Goal: Transaction & Acquisition: Purchase product/service

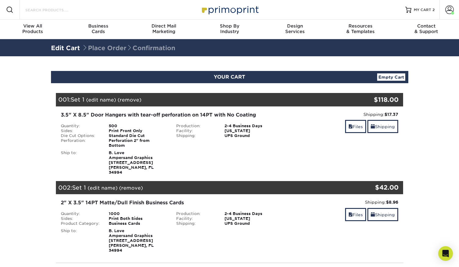
click at [44, 12] on input "Search Products" at bounding box center [55, 9] width 60 height 7
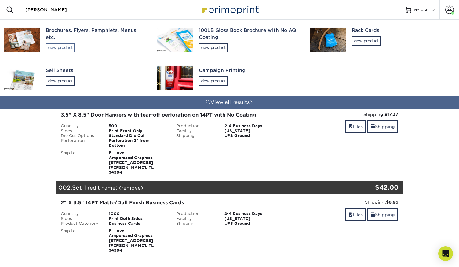
type input "flye"
click at [65, 43] on div "view product" at bounding box center [60, 47] width 29 height 9
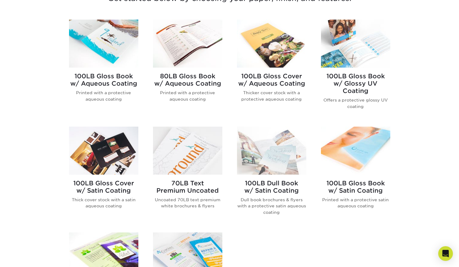
scroll to position [248, 0]
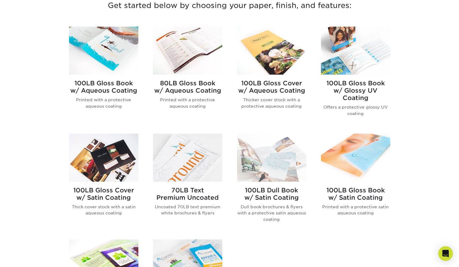
click at [202, 153] on img at bounding box center [187, 158] width 69 height 48
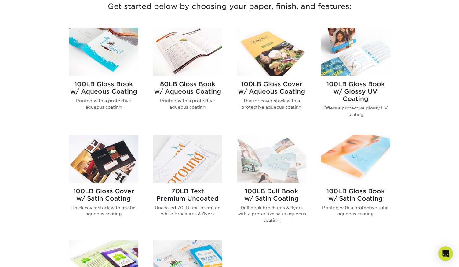
scroll to position [242, 0]
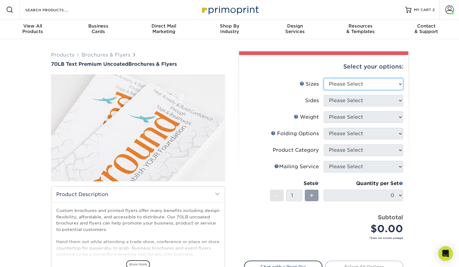
click at [370, 86] on select "Please Select 3.67" x 8.5" 4" x 6" 4" x 8.5" 4" x 9" 4.25" x 5.5" 4.25" x 11" 5…" at bounding box center [363, 84] width 79 height 12
select select "4.25x5.50"
click at [324, 78] on select "Please Select 3.67" x 8.5" 4" x 6" 4" x 8.5" 4" x 9" 4.25" x 5.5" 4.25" x 11" 5…" at bounding box center [363, 84] width 79 height 12
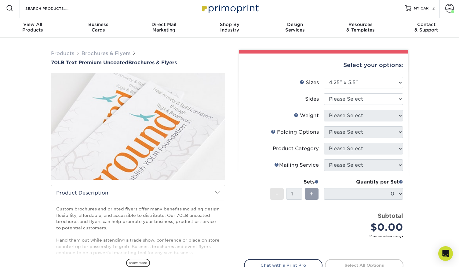
scroll to position [2, 0]
click at [374, 91] on li "Sizes Help Sizes Please Select 3.67" x 8.5" 4" x 6" 4" x 8.5" 4" x 9" 4.25" x 5…" at bounding box center [323, 84] width 159 height 16
click at [373, 100] on select "Please Select Print Both Sides Print Front Only" at bounding box center [363, 99] width 79 height 12
select select "32d3c223-f82c-492b-b915-ba065a00862f"
click at [324, 93] on select "Please Select Print Both Sides Print Front Only" at bounding box center [363, 99] width 79 height 12
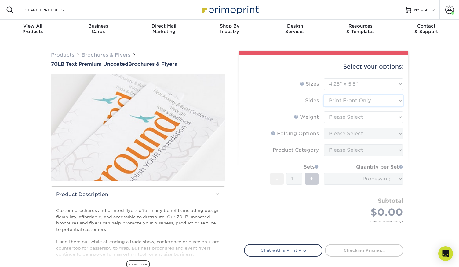
scroll to position [1, 0]
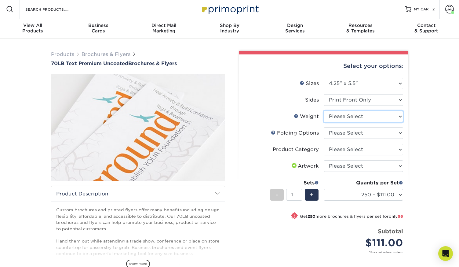
click at [368, 114] on select "Please Select 70LB" at bounding box center [363, 117] width 79 height 12
select select "70LB"
click at [324, 111] on select "Please Select 70LB" at bounding box center [363, 117] width 79 height 12
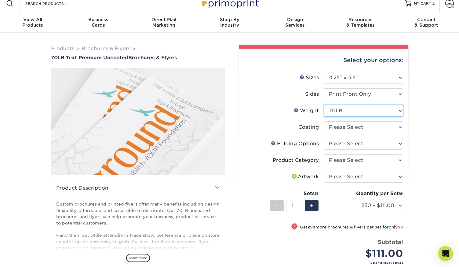
scroll to position [9, 0]
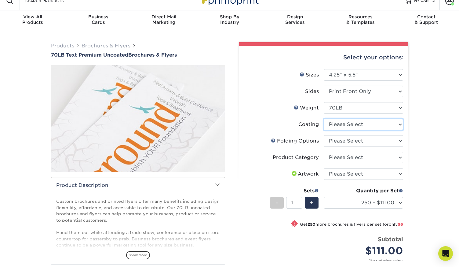
click at [380, 127] on select at bounding box center [363, 125] width 79 height 12
select select "3e7618de-abca-4bda-9f97-8b9129e913d8"
click at [324, 119] on select at bounding box center [363, 125] width 79 height 12
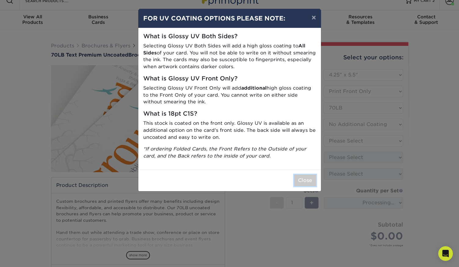
click at [312, 176] on button "Close" at bounding box center [305, 180] width 22 height 12
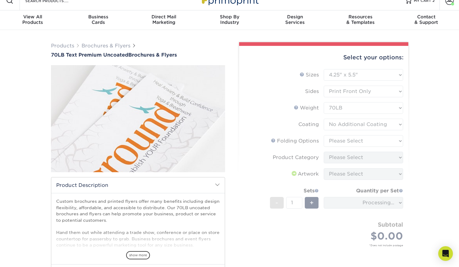
click at [369, 142] on form "Sizes Help Sizes Please Select 3.67" x 8.5" 4" x 6" 4" x 8.5" 4" x 9" 4.25" x 5…" at bounding box center [323, 165] width 159 height 192
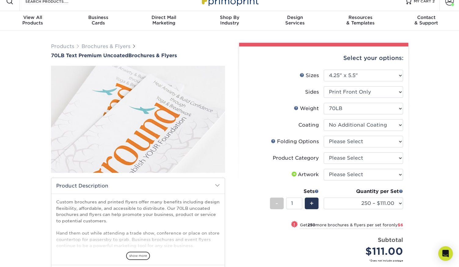
scroll to position [8, 0]
click at [380, 140] on select "Please Select FLAT - No Folding" at bounding box center [363, 142] width 79 height 12
select select "9b1d5825-34d1-4721-9874-ed79abb003d7"
click at [324, 136] on select "Please Select FLAT - No Folding" at bounding box center [363, 142] width 79 height 12
click at [379, 156] on select "Please Select Flyers and Brochures" at bounding box center [363, 158] width 79 height 12
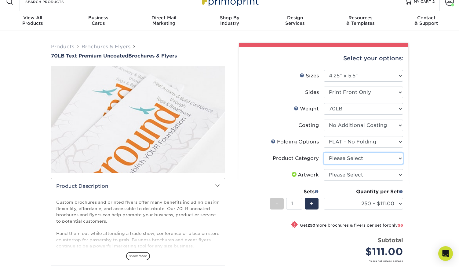
select select "1a668080-6b7c-4174-b399-2c3833b27ef4"
click at [324, 152] on select "Please Select Flyers and Brochures" at bounding box center [363, 158] width 79 height 12
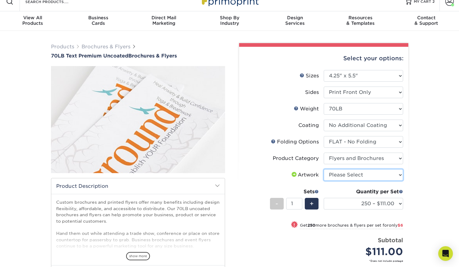
click at [386, 178] on select "Please Select I will upload files I need a design - $175" at bounding box center [363, 175] width 79 height 12
select select "upload"
click at [324, 169] on select "Please Select I will upload files I need a design - $175" at bounding box center [363, 175] width 79 height 12
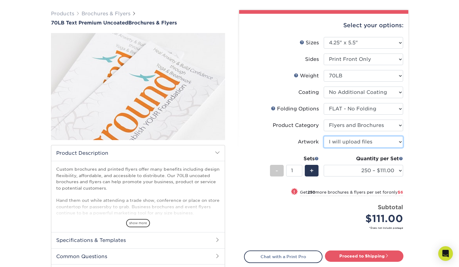
scroll to position [44, 0]
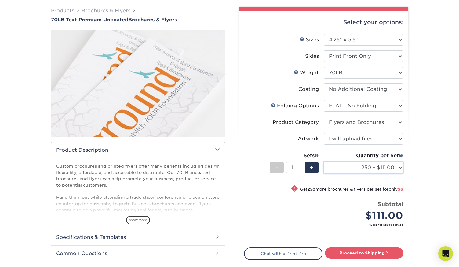
click at [385, 165] on select "250 – $111.00 500 – $117.00 1000 – $124.00 2000 – $150.00 2500 – $187.00 3000 –…" at bounding box center [363, 168] width 79 height 12
click at [324, 162] on select "250 – $111.00 500 – $117.00 1000 – $124.00 2000 – $150.00 2500 – $187.00 3000 –…" at bounding box center [363, 168] width 79 height 12
click at [376, 248] on div "Select your options: Sizes Help Sizes Please Select 3.67" x 8.5" 4" x 6" 4" x 8…" at bounding box center [323, 156] width 169 height 291
click at [375, 250] on link "Proceed to Shipping" at bounding box center [364, 252] width 79 height 11
type input "Set 1"
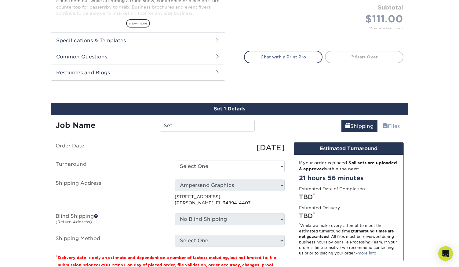
scroll to position [242, 0]
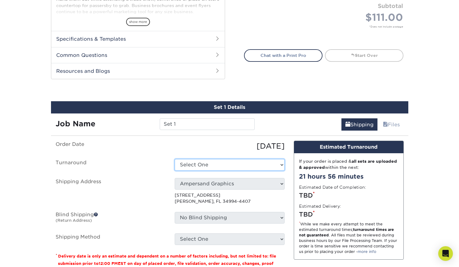
click at [260, 166] on select "Select One 2-4 Business Days 2 Day Next Business Day" at bounding box center [230, 165] width 110 height 12
select select "9ac8e187-4781-4465-804a-3d26686cbd8f"
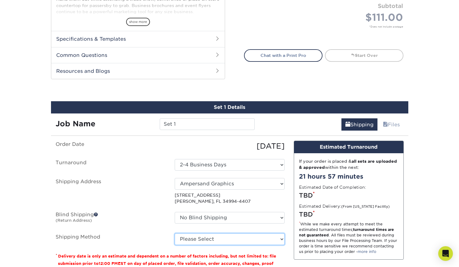
click at [277, 239] on select "Please Select Ground Shipping (+$16.21) 3 Day Shipping Service (+$19.95) 2 Day …" at bounding box center [230, 239] width 110 height 12
select select "03"
click at [175, 233] on select "Please Select Ground Shipping (+$16.21) 3 Day Shipping Service (+$19.95) 2 Day …" at bounding box center [230, 239] width 110 height 12
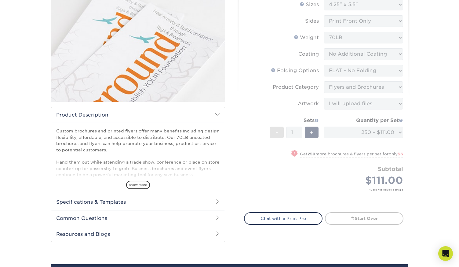
scroll to position [0, 0]
